Goal: Navigation & Orientation: Find specific page/section

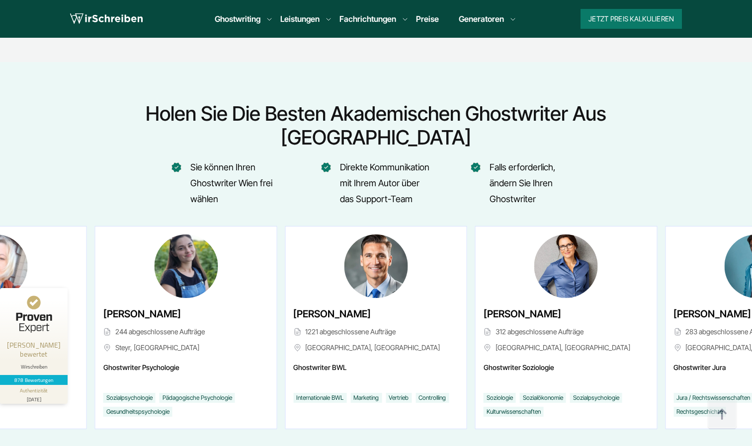
scroll to position [3706, 0]
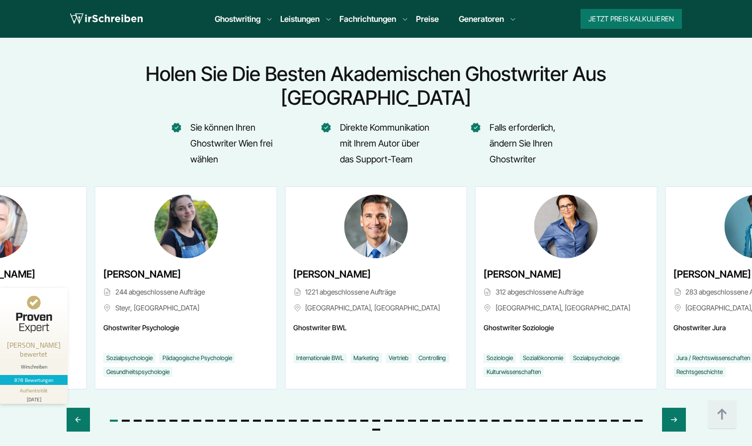
drag, startPoint x: 676, startPoint y: 386, endPoint x: 640, endPoint y: 407, distance: 42.1
click at [640, 407] on div "[PERSON_NAME] 764 abgeschlossene Aufträge [GEOGRAPHIC_DATA], [GEOGRAPHIC_DATA] …" at bounding box center [376, 317] width 619 height 263
click at [673, 408] on icon "Next slide" at bounding box center [674, 420] width 8 height 24
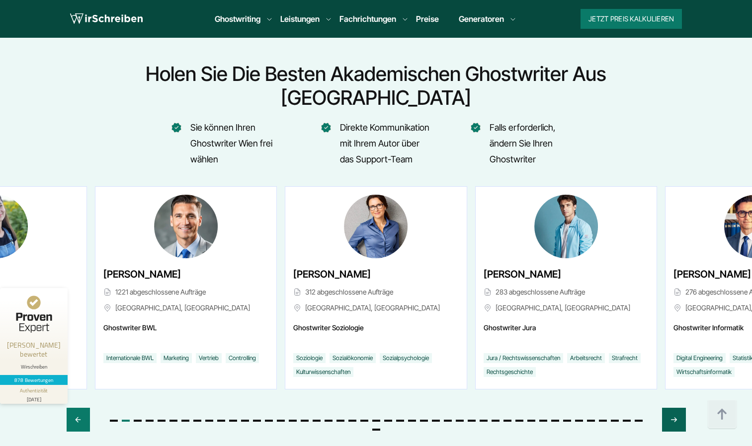
click at [673, 408] on icon "Next slide" at bounding box center [674, 420] width 8 height 24
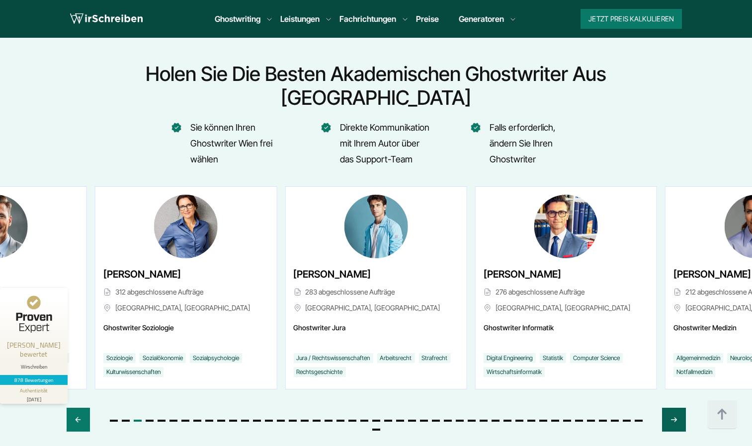
click at [673, 408] on icon "Next slide" at bounding box center [674, 420] width 8 height 24
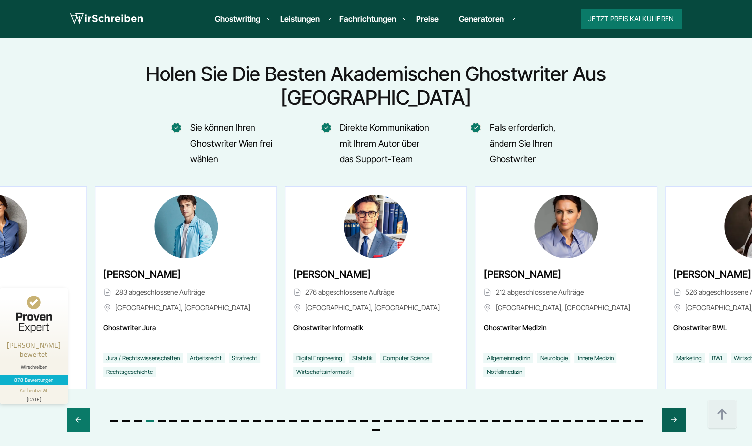
click at [673, 408] on icon "Next slide" at bounding box center [674, 420] width 8 height 24
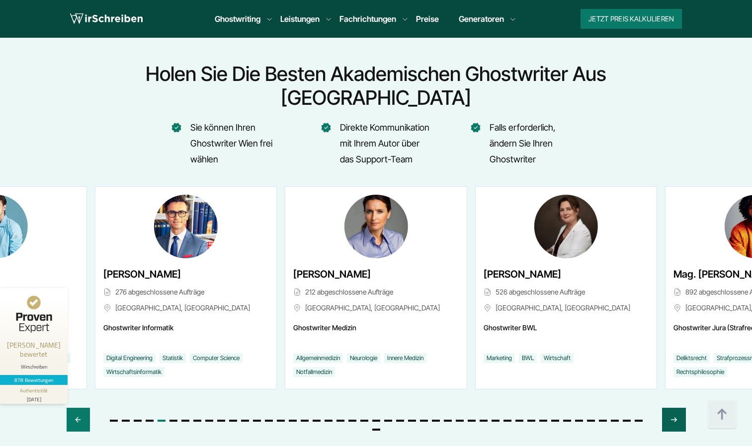
click at [673, 408] on icon "Next slide" at bounding box center [674, 420] width 8 height 24
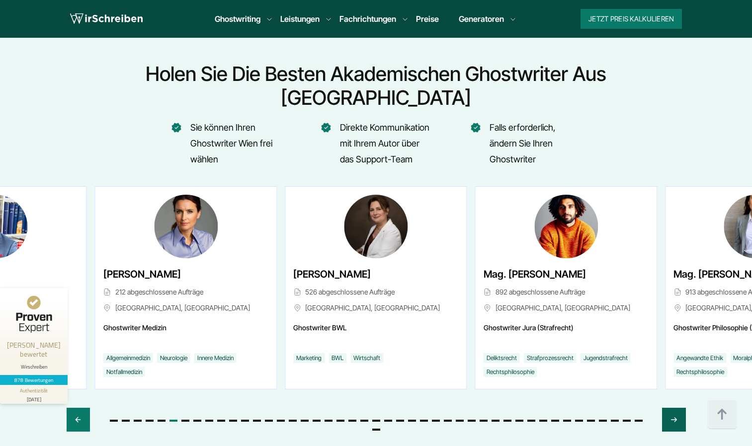
click at [673, 408] on icon "Next slide" at bounding box center [674, 420] width 8 height 24
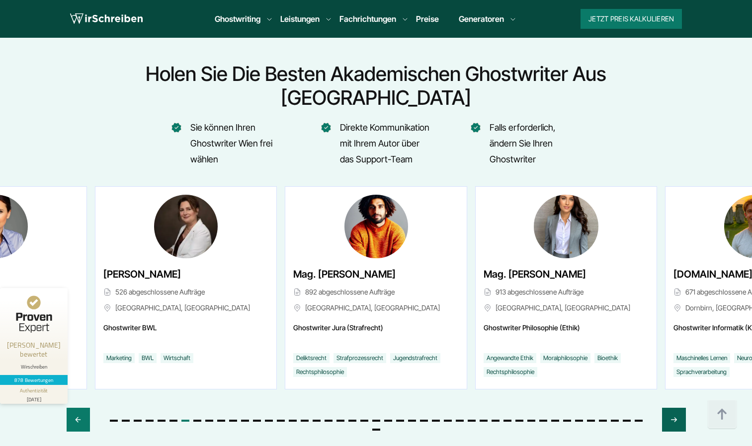
click at [673, 408] on icon "Next slide" at bounding box center [674, 420] width 8 height 24
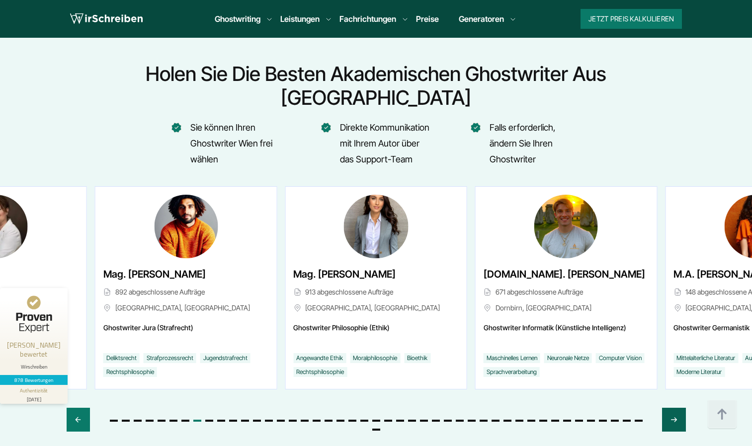
click at [673, 408] on icon "Next slide" at bounding box center [674, 420] width 8 height 24
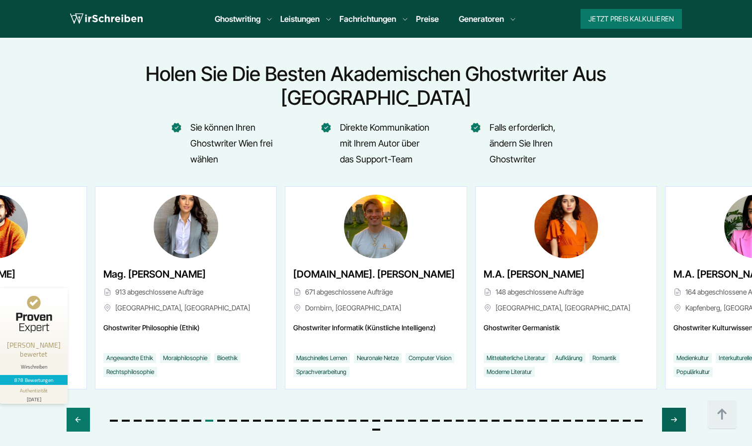
click at [672, 408] on icon "Next slide" at bounding box center [674, 420] width 8 height 24
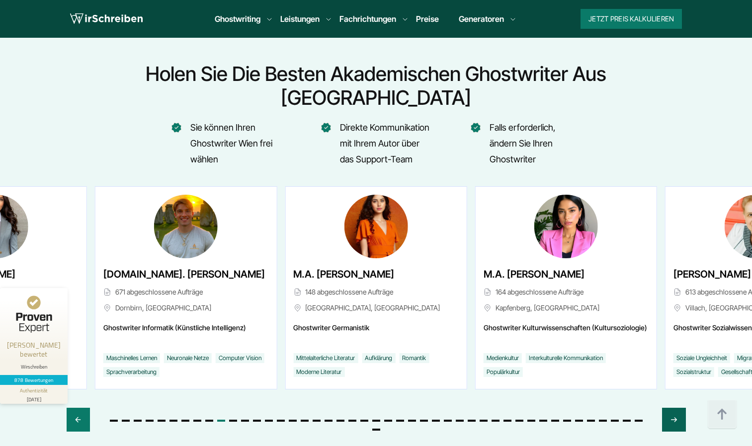
click at [672, 408] on icon "Next slide" at bounding box center [674, 420] width 8 height 24
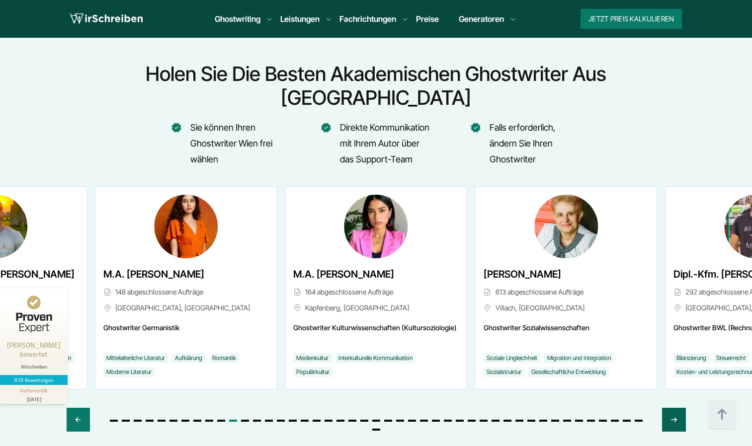
click at [672, 408] on icon "Next slide" at bounding box center [674, 420] width 8 height 24
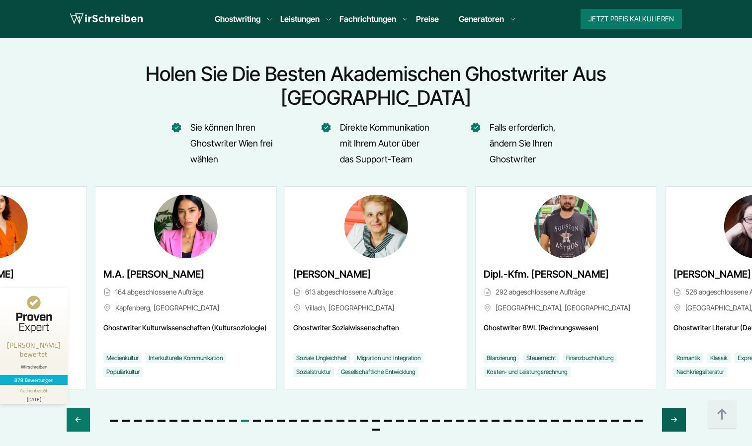
click at [672, 408] on icon "Next slide" at bounding box center [674, 420] width 8 height 24
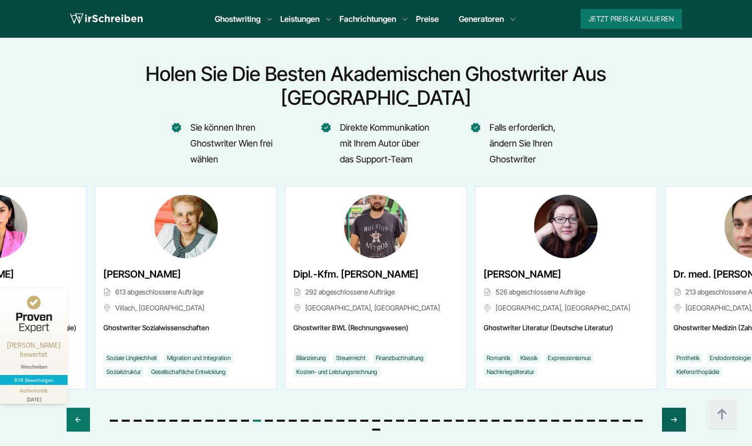
click at [672, 408] on icon "Next slide" at bounding box center [674, 420] width 8 height 24
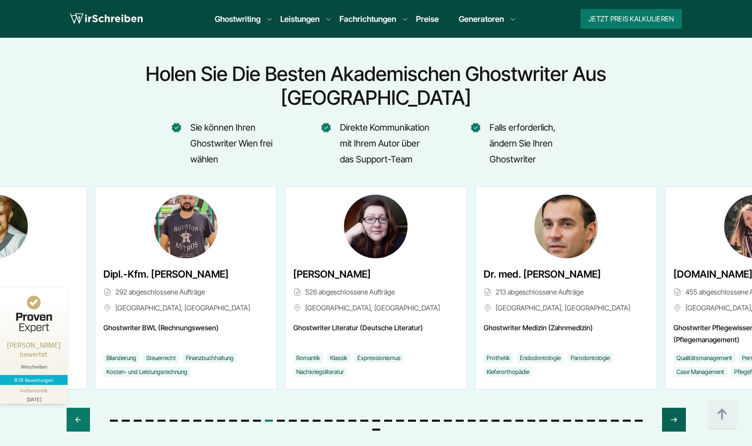
click at [672, 408] on icon "Next slide" at bounding box center [674, 420] width 8 height 24
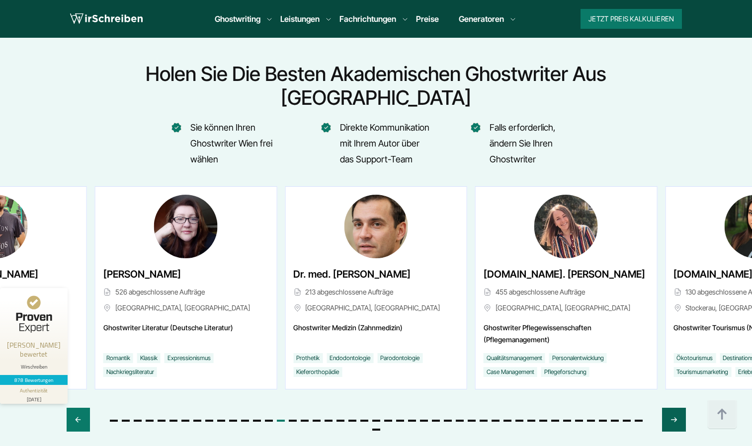
click at [672, 408] on icon "Next slide" at bounding box center [674, 420] width 8 height 24
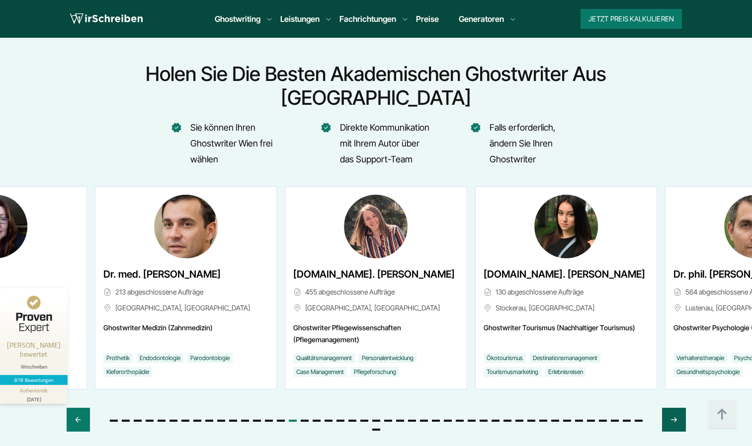
click at [672, 408] on icon "Next slide" at bounding box center [674, 420] width 8 height 24
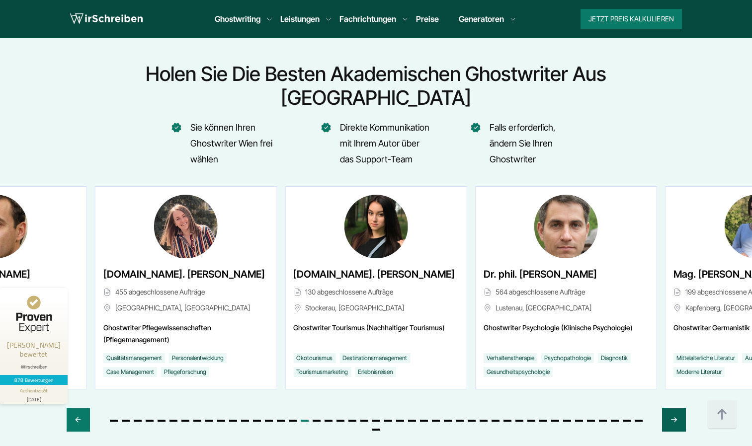
click at [672, 408] on icon "Next slide" at bounding box center [674, 420] width 8 height 24
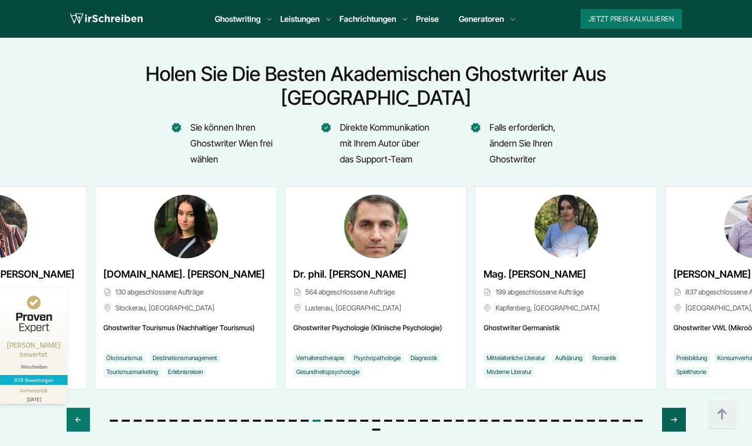
click at [672, 408] on icon "Next slide" at bounding box center [674, 420] width 8 height 24
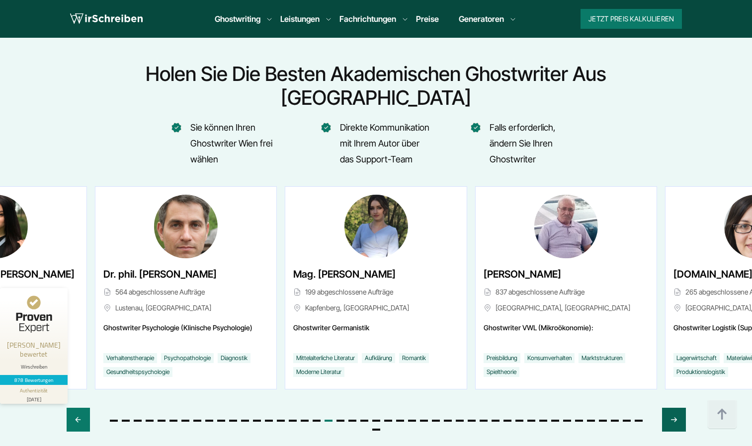
click at [672, 408] on icon "Next slide" at bounding box center [674, 420] width 8 height 24
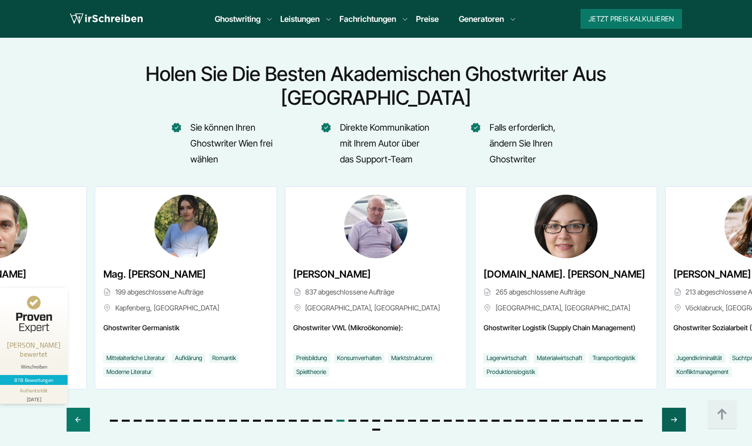
click at [672, 408] on icon "Next slide" at bounding box center [674, 420] width 8 height 24
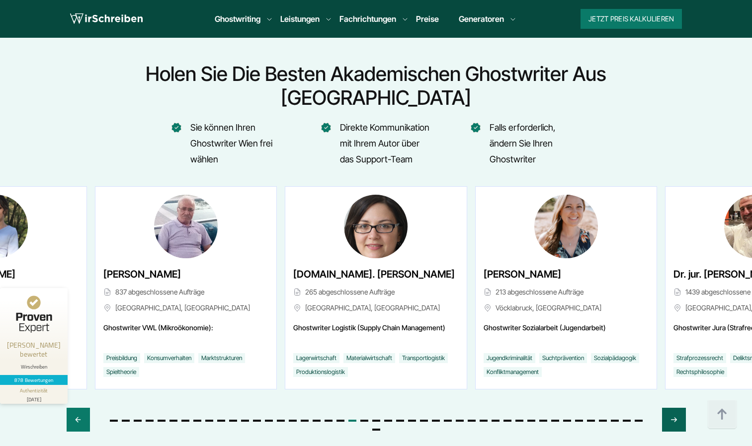
click at [672, 408] on icon "Next slide" at bounding box center [674, 420] width 8 height 24
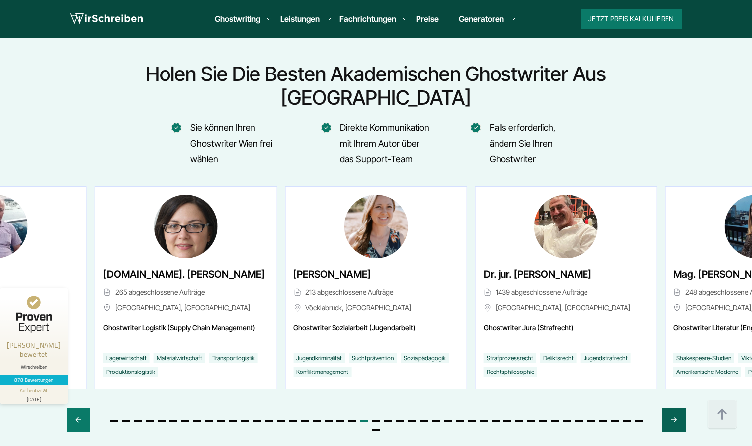
click at [672, 408] on icon "Next slide" at bounding box center [674, 420] width 8 height 24
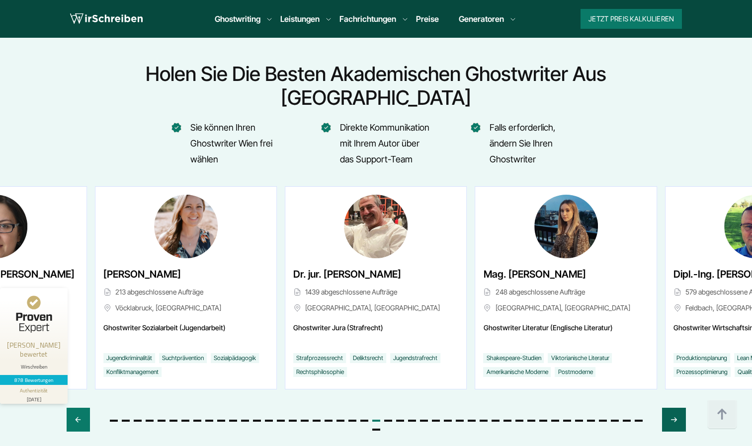
click at [672, 408] on icon "Next slide" at bounding box center [674, 420] width 8 height 24
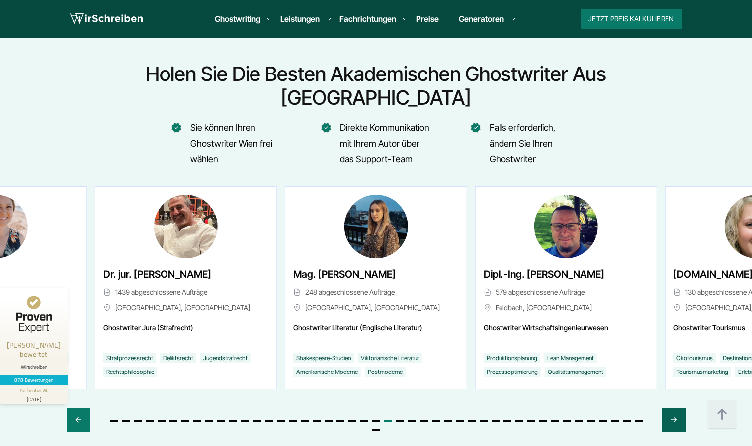
click at [672, 408] on icon "Next slide" at bounding box center [674, 420] width 8 height 24
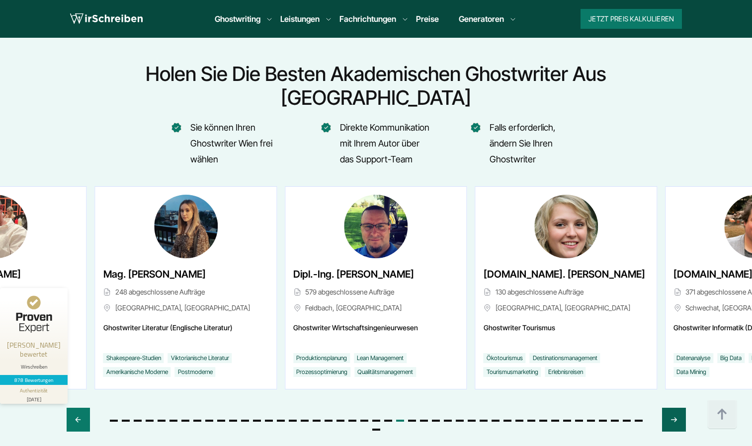
click at [672, 408] on icon "Next slide" at bounding box center [674, 420] width 8 height 24
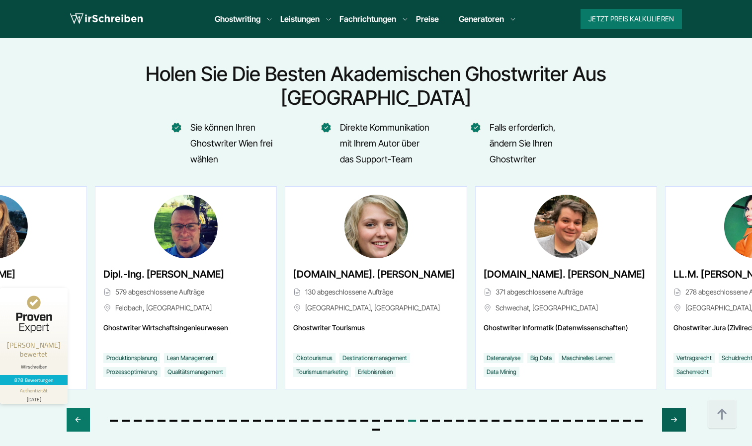
click at [672, 408] on icon "Next slide" at bounding box center [674, 420] width 8 height 24
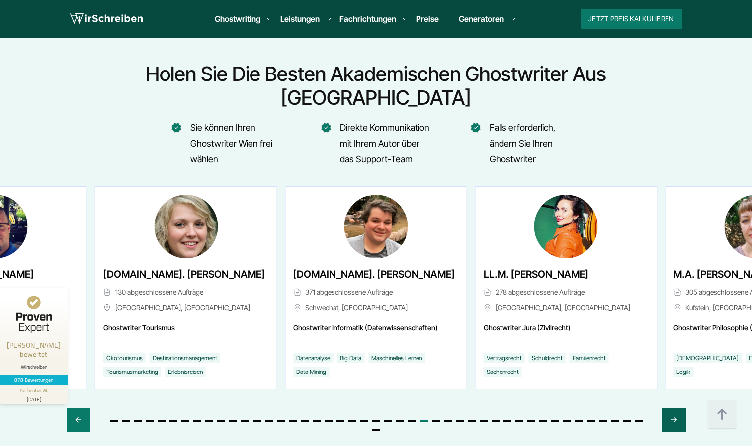
click at [672, 408] on icon "Next slide" at bounding box center [674, 420] width 8 height 24
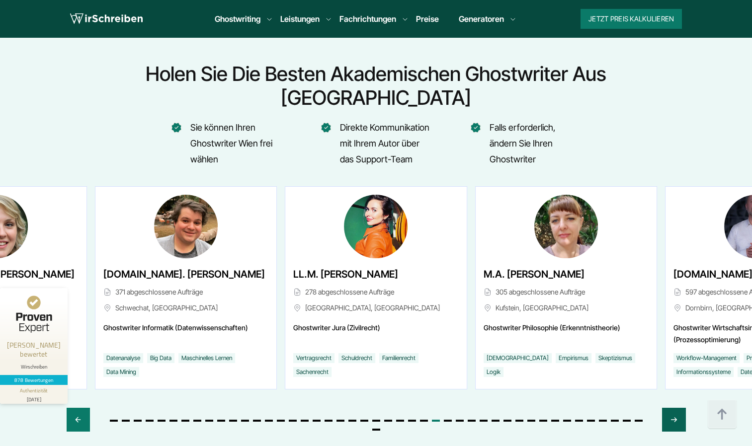
click at [672, 408] on icon "Next slide" at bounding box center [674, 420] width 8 height 24
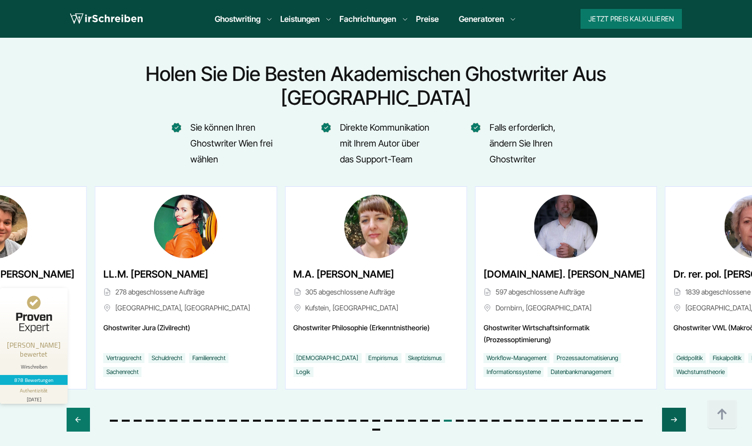
click at [672, 408] on icon "Next slide" at bounding box center [674, 420] width 8 height 24
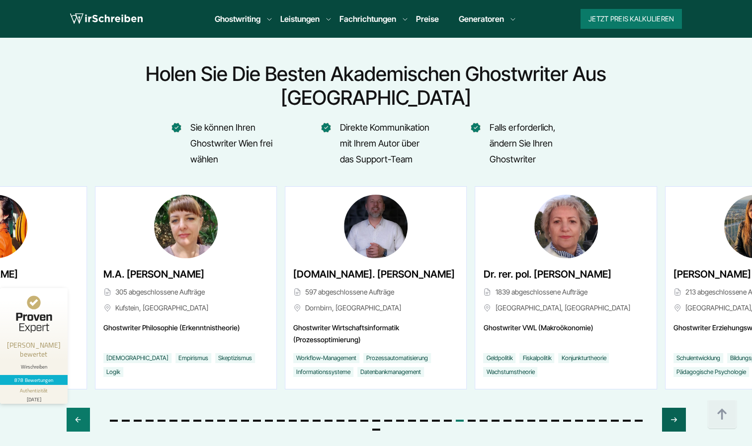
click at [672, 408] on icon "Next slide" at bounding box center [674, 420] width 8 height 24
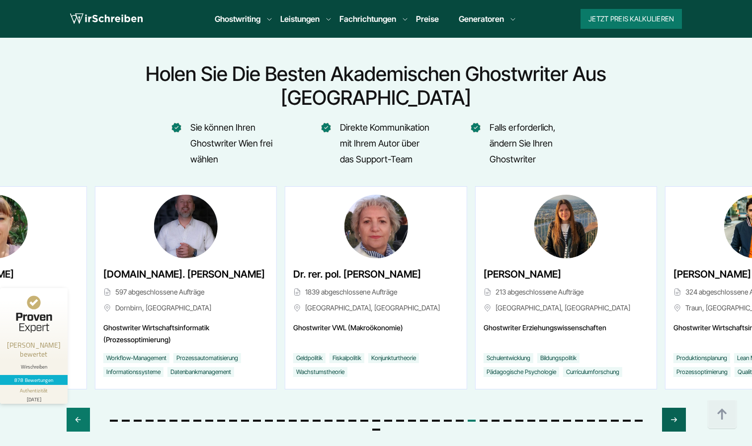
click at [672, 408] on icon "Next slide" at bounding box center [674, 420] width 8 height 24
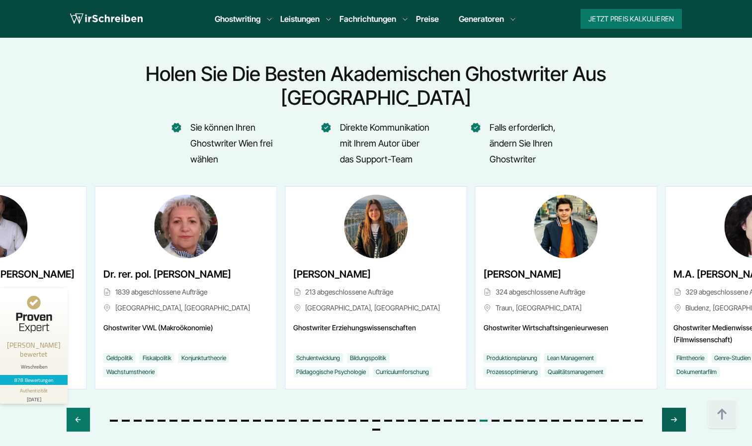
click at [672, 408] on icon "Next slide" at bounding box center [674, 420] width 8 height 24
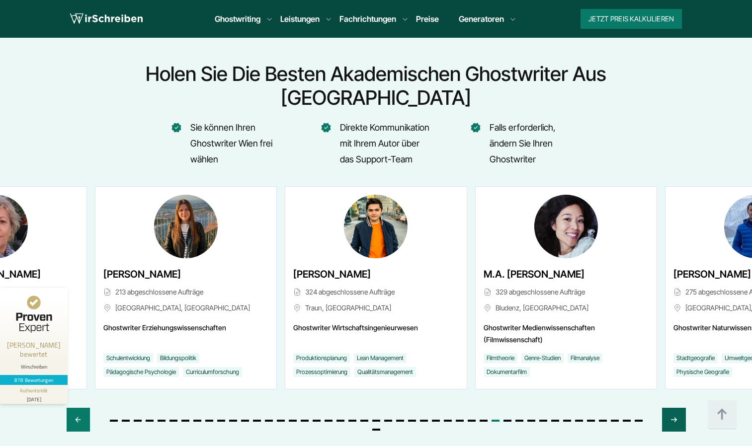
click at [672, 408] on icon "Next slide" at bounding box center [674, 420] width 8 height 24
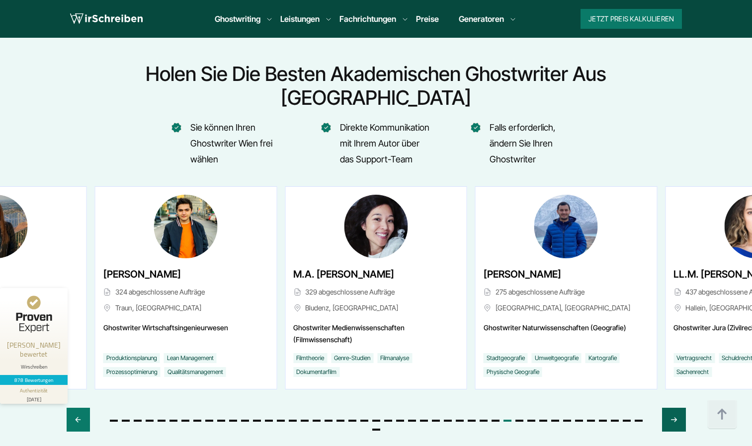
click at [672, 408] on icon "Next slide" at bounding box center [674, 420] width 8 height 24
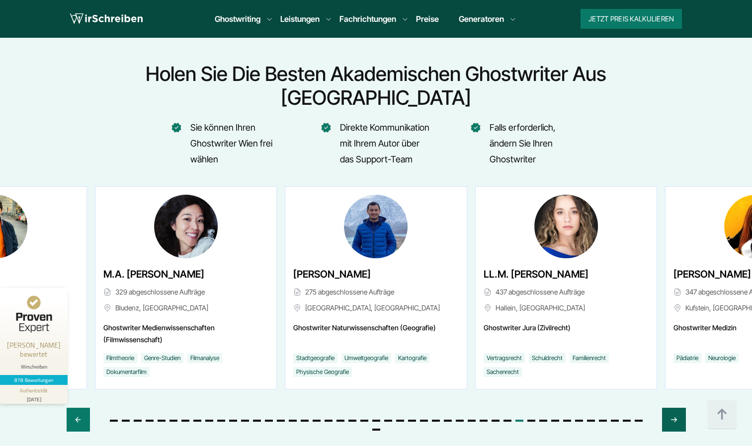
click at [672, 408] on icon "Next slide" at bounding box center [674, 420] width 8 height 24
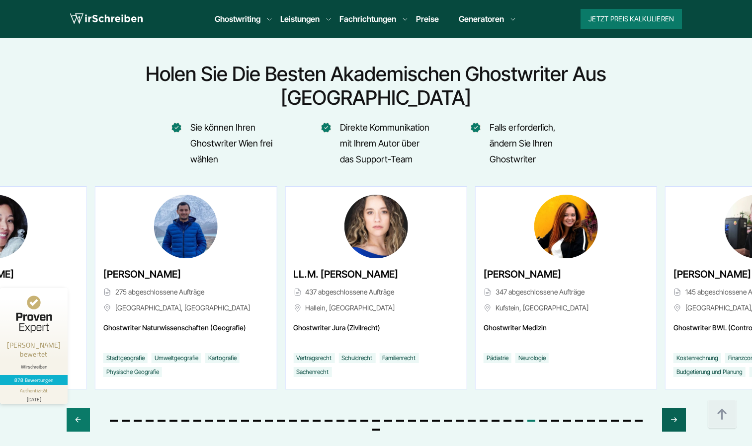
click at [672, 408] on icon "Next slide" at bounding box center [674, 420] width 8 height 24
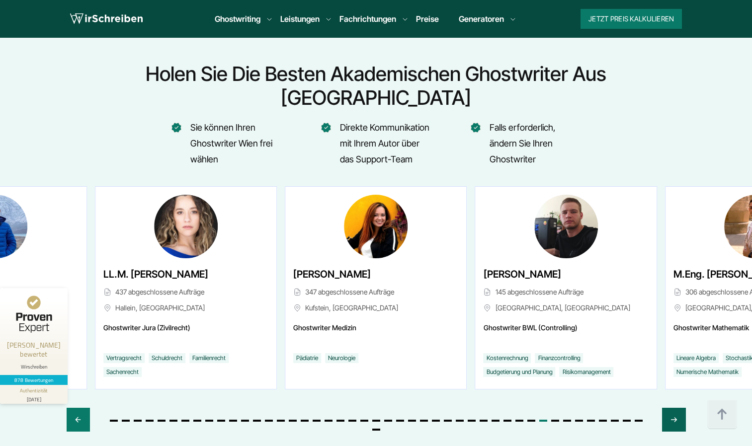
click at [672, 408] on icon "Next slide" at bounding box center [674, 420] width 8 height 24
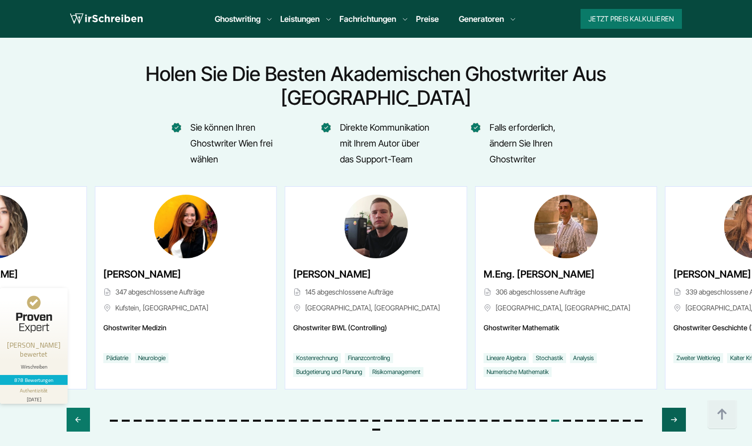
click at [672, 408] on icon "Next slide" at bounding box center [674, 420] width 8 height 24
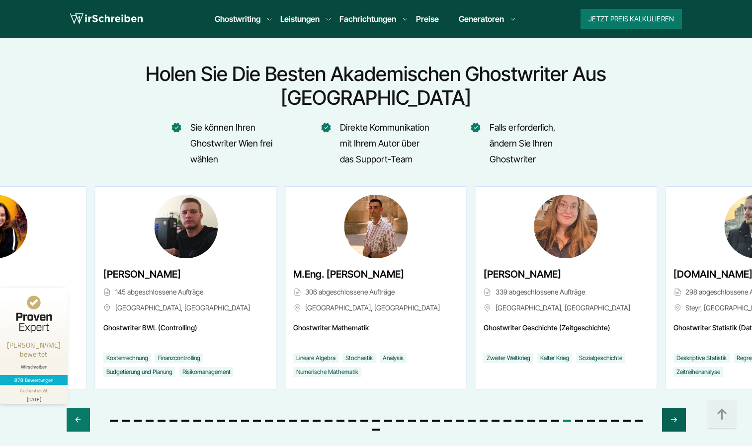
click at [671, 408] on icon "Next slide" at bounding box center [674, 420] width 8 height 24
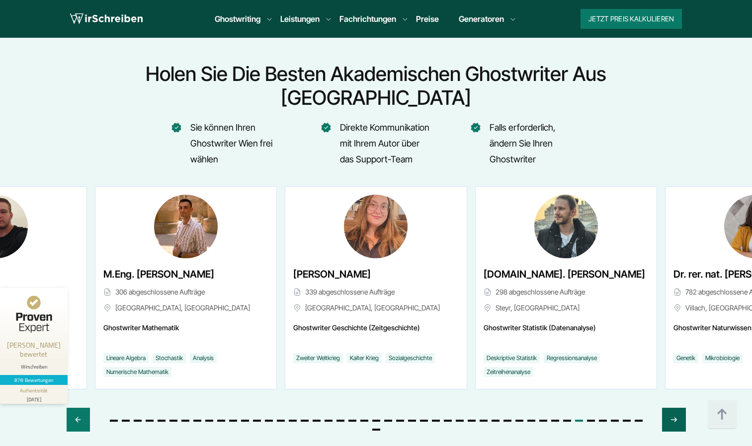
click at [671, 408] on icon "Next slide" at bounding box center [674, 420] width 8 height 24
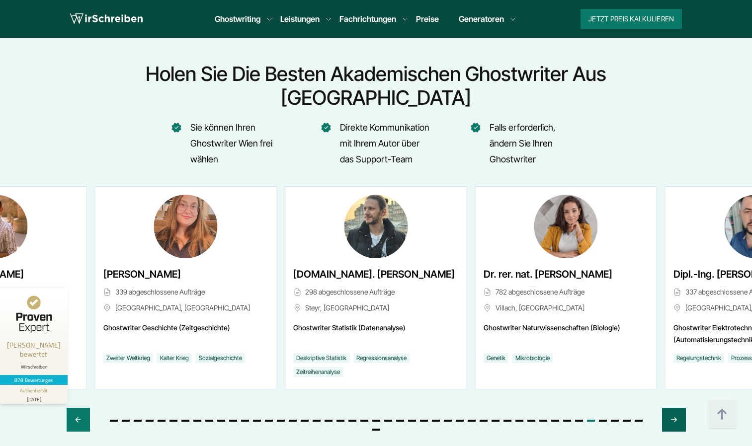
click at [671, 408] on icon "Next slide" at bounding box center [674, 420] width 8 height 24
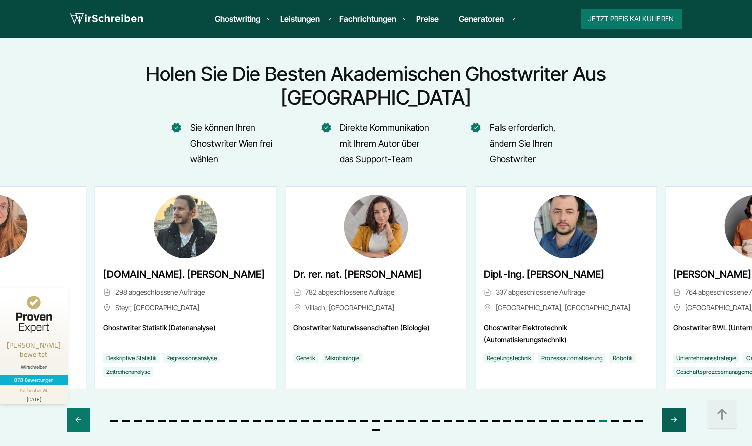
click at [671, 408] on icon "Next slide" at bounding box center [674, 420] width 8 height 24
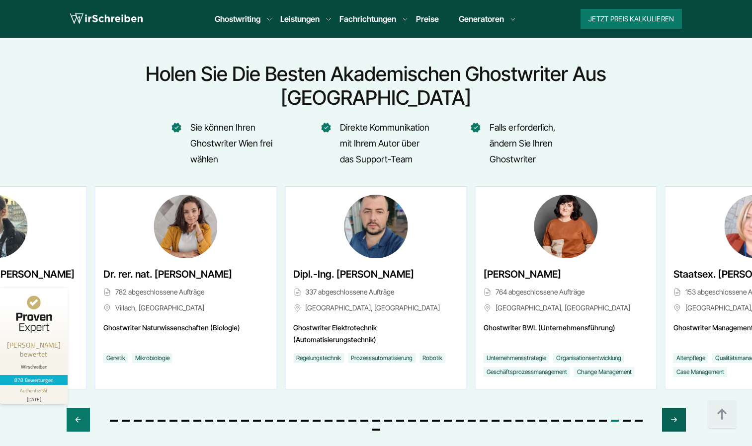
click at [671, 408] on icon "Next slide" at bounding box center [674, 420] width 8 height 24
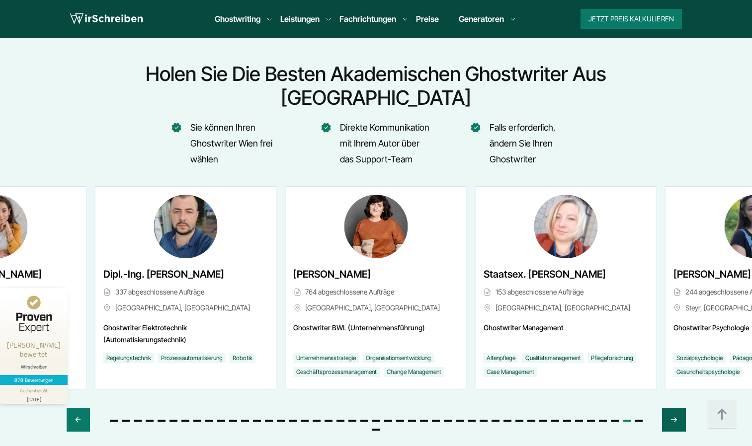
click at [671, 408] on icon "Next slide" at bounding box center [674, 420] width 8 height 24
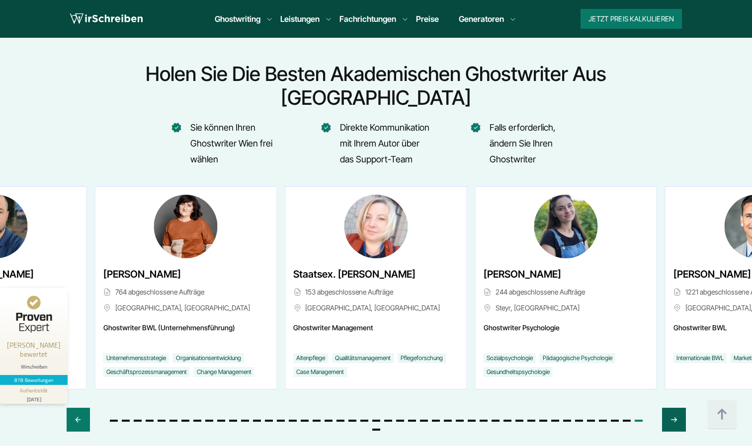
click at [671, 408] on icon "Next slide" at bounding box center [674, 420] width 8 height 24
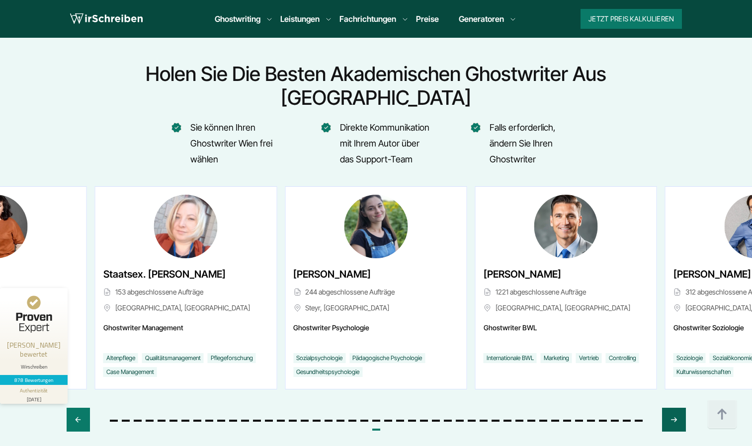
click at [671, 408] on icon "Next slide" at bounding box center [674, 420] width 8 height 24
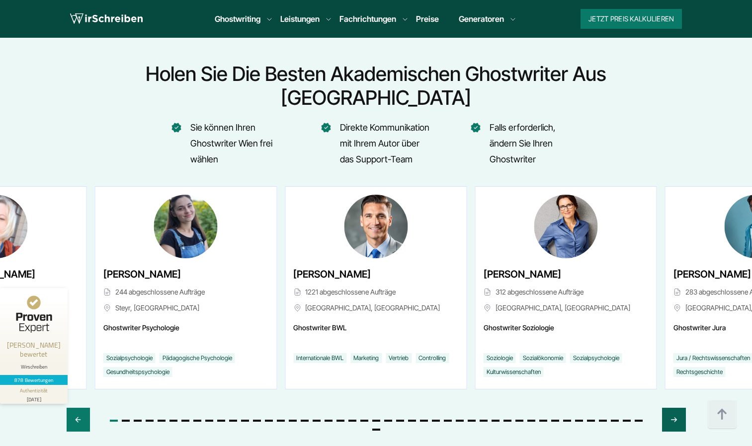
click at [671, 408] on icon "Next slide" at bounding box center [674, 420] width 8 height 24
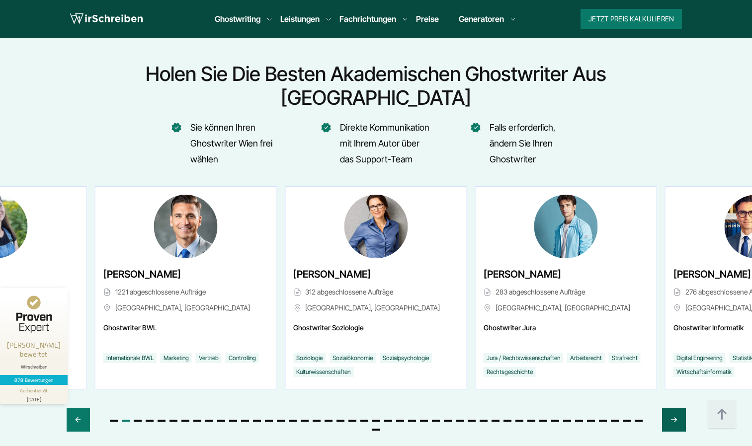
click at [671, 408] on icon "Next slide" at bounding box center [674, 420] width 8 height 24
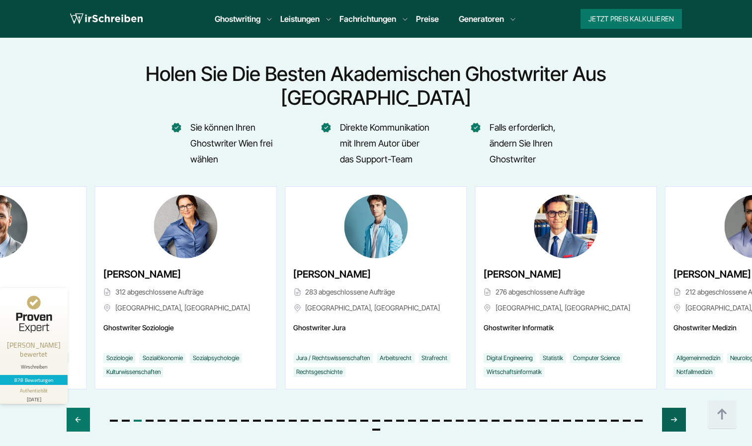
click at [671, 408] on icon "Next slide" at bounding box center [674, 420] width 8 height 24
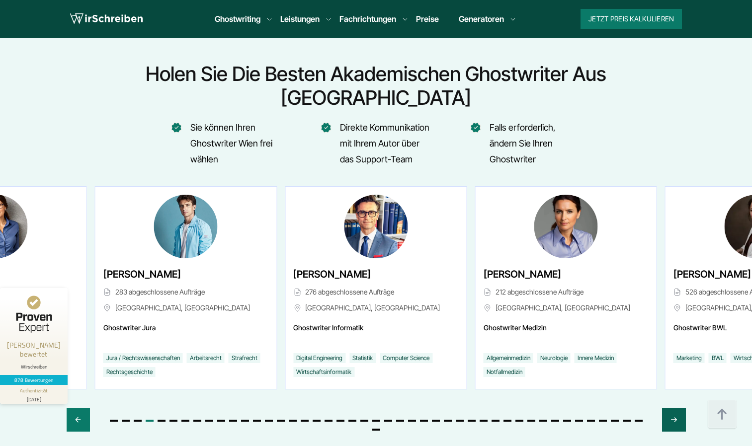
click at [671, 408] on icon "Next slide" at bounding box center [674, 420] width 8 height 24
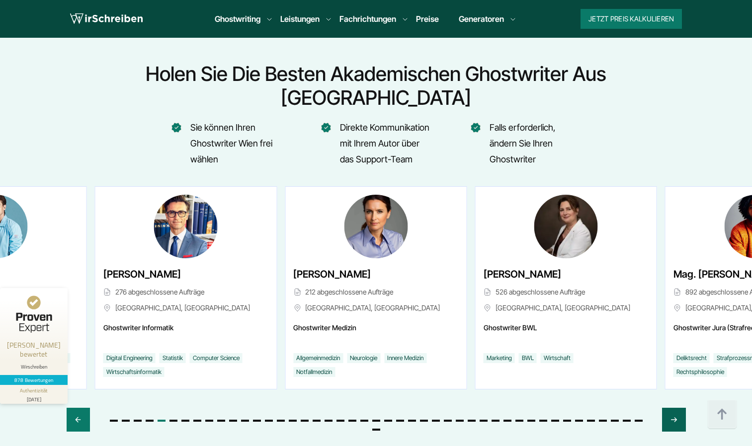
click at [671, 408] on icon "Next slide" at bounding box center [674, 420] width 8 height 24
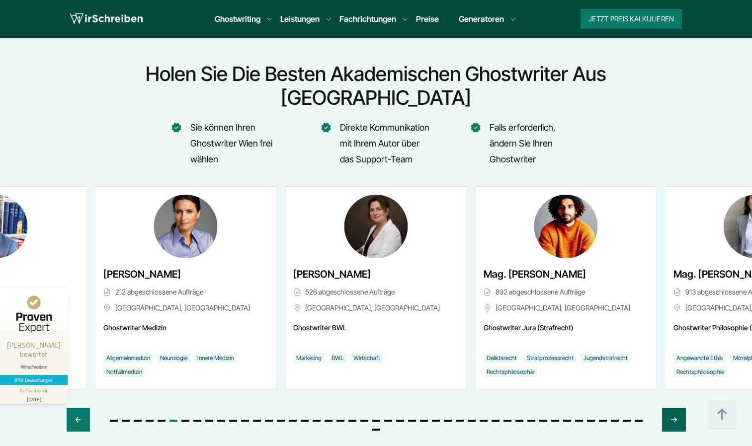
click at [671, 408] on icon "Next slide" at bounding box center [674, 420] width 8 height 24
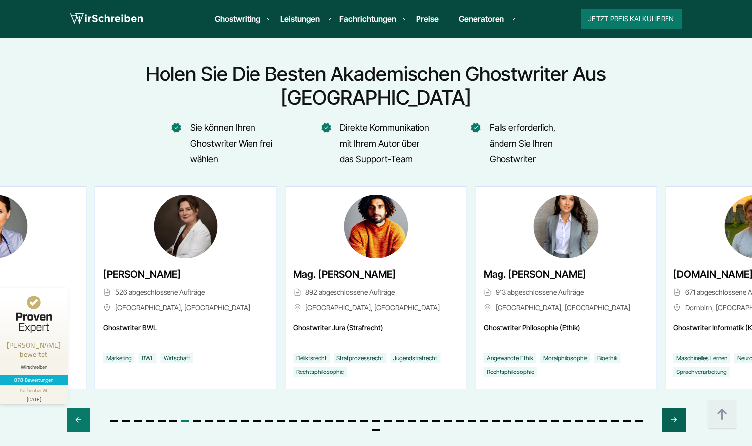
click at [671, 408] on icon "Next slide" at bounding box center [674, 420] width 8 height 24
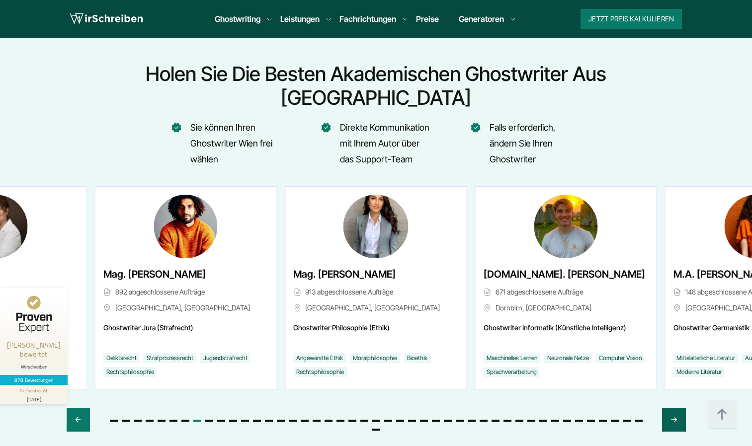
click at [671, 408] on icon "Next slide" at bounding box center [674, 420] width 8 height 24
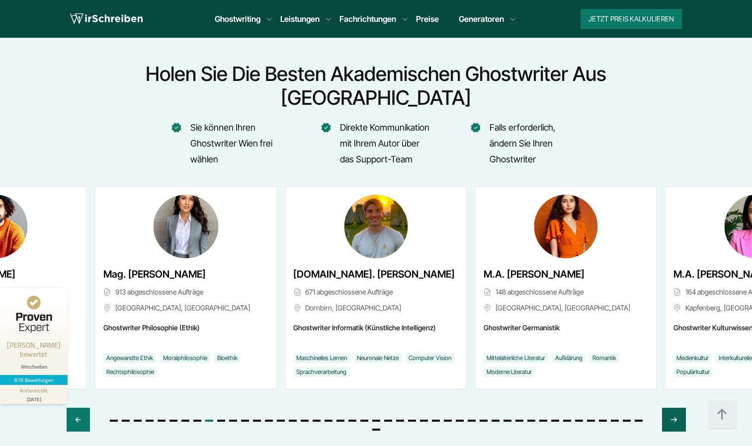
click at [671, 408] on icon "Next slide" at bounding box center [674, 420] width 8 height 24
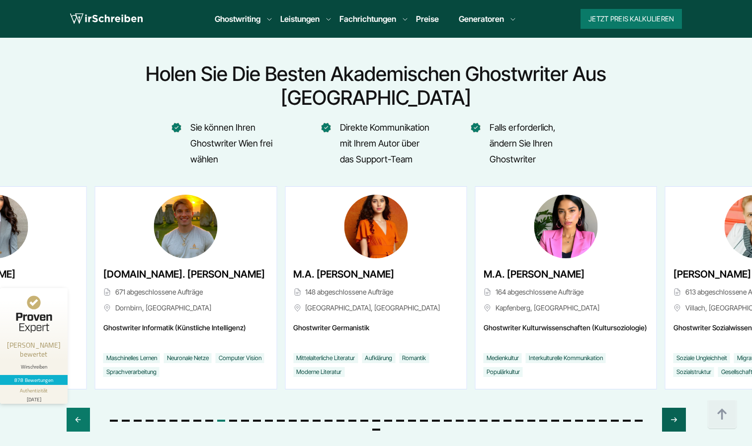
click at [671, 408] on icon "Next slide" at bounding box center [674, 420] width 8 height 24
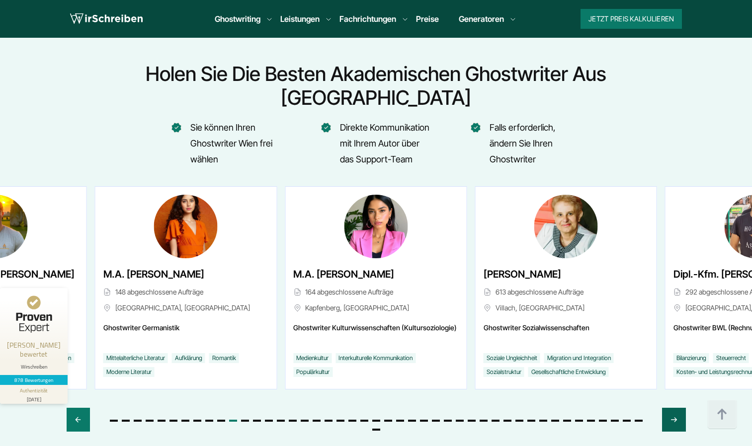
click at [672, 408] on icon "Next slide" at bounding box center [674, 420] width 8 height 24
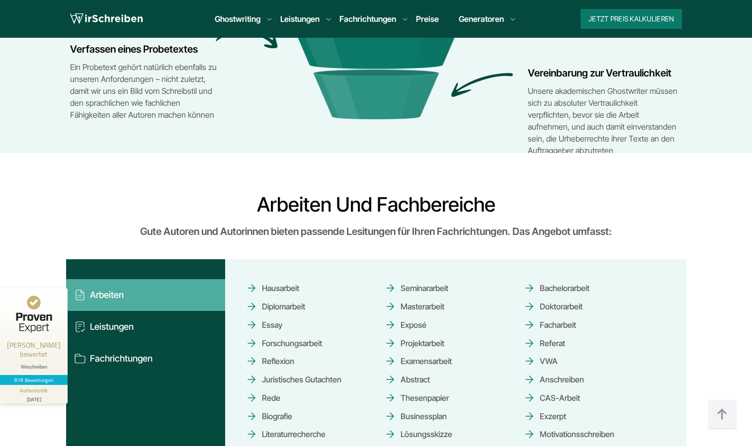
scroll to position [4424, 0]
